Goal: Register for event/course

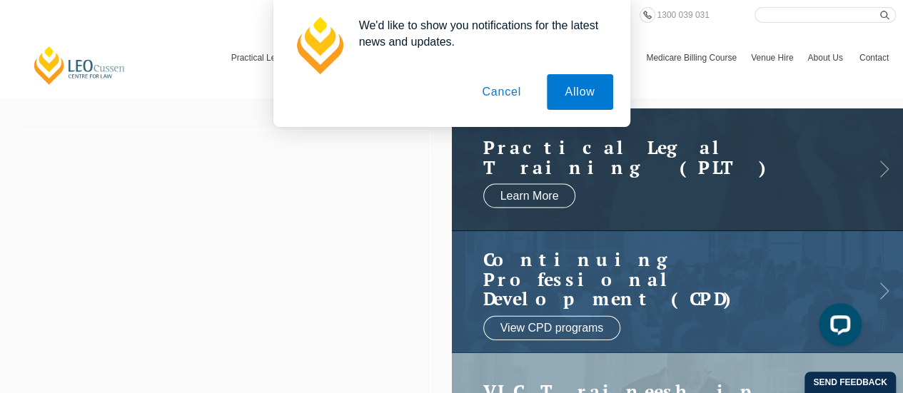
click at [504, 91] on button "Cancel" at bounding box center [501, 92] width 75 height 36
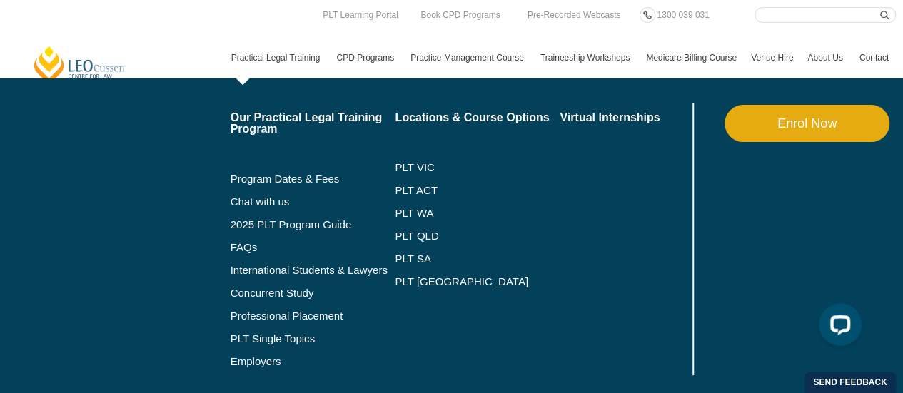
click at [286, 56] on link "Practical Legal Training" at bounding box center [277, 57] width 106 height 41
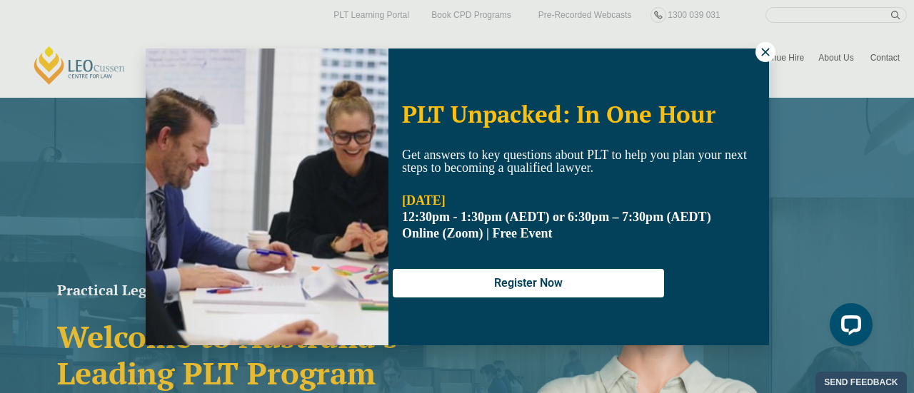
click at [764, 52] on icon at bounding box center [765, 52] width 8 height 8
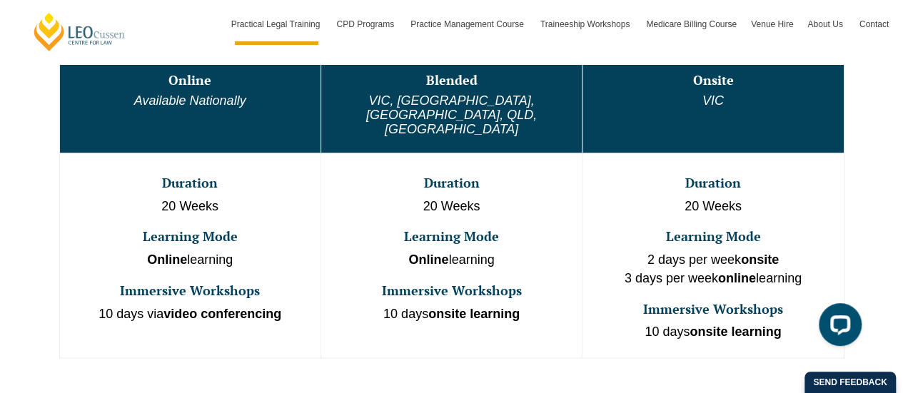
scroll to position [928, 0]
